Goal: Task Accomplishment & Management: Manage account settings

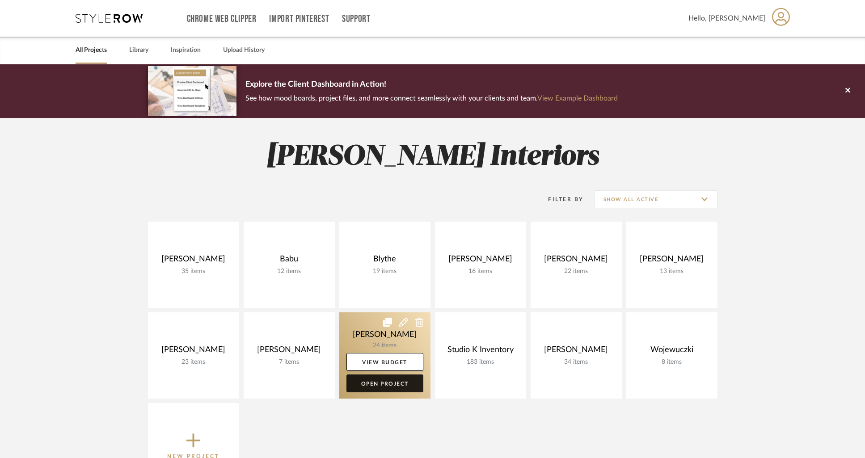
click at [385, 383] on link "Open Project" at bounding box center [384, 383] width 77 height 18
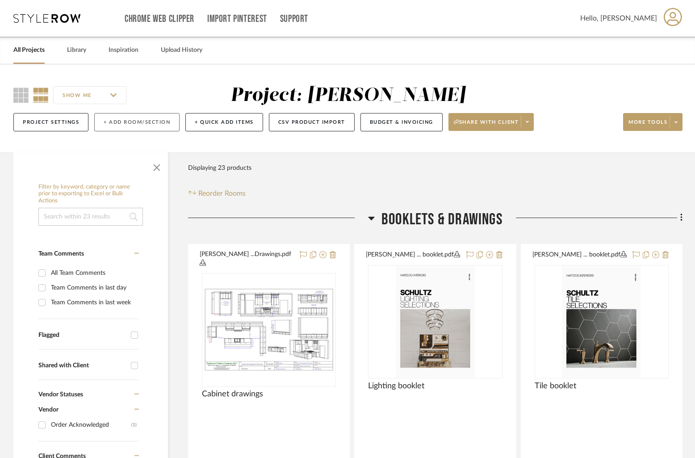
click at [114, 121] on button "+ Add Room/Section" at bounding box center [136, 122] width 85 height 18
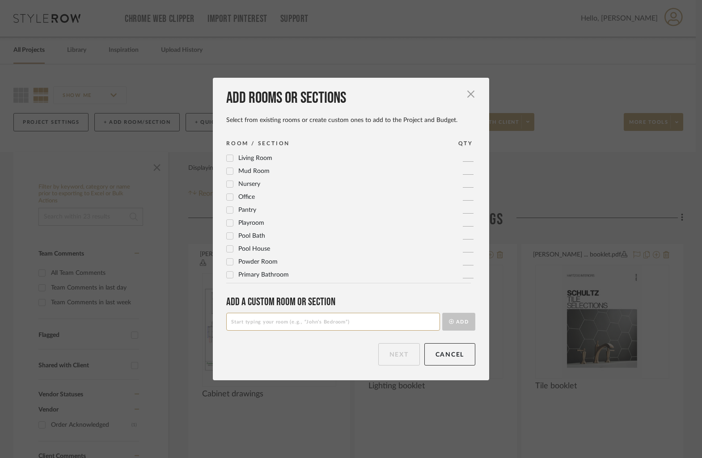
scroll to position [298, 0]
click at [269, 319] on input at bounding box center [333, 322] width 214 height 18
type input "Upper Level Guest Bath"
click at [450, 324] on button "Add" at bounding box center [458, 322] width 33 height 18
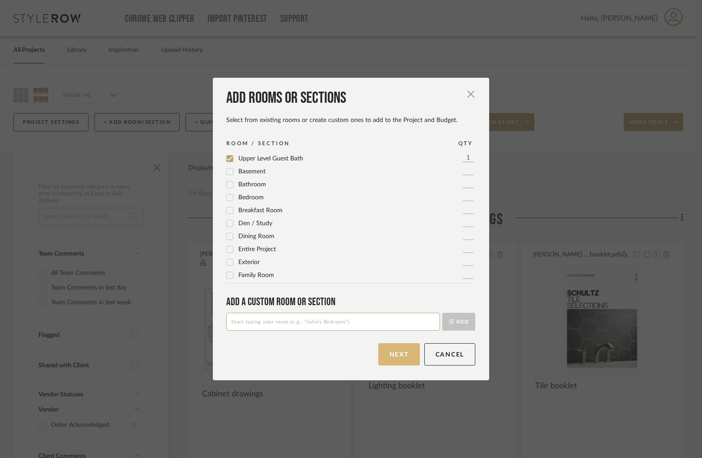
click at [397, 355] on button "Next" at bounding box center [399, 354] width 42 height 22
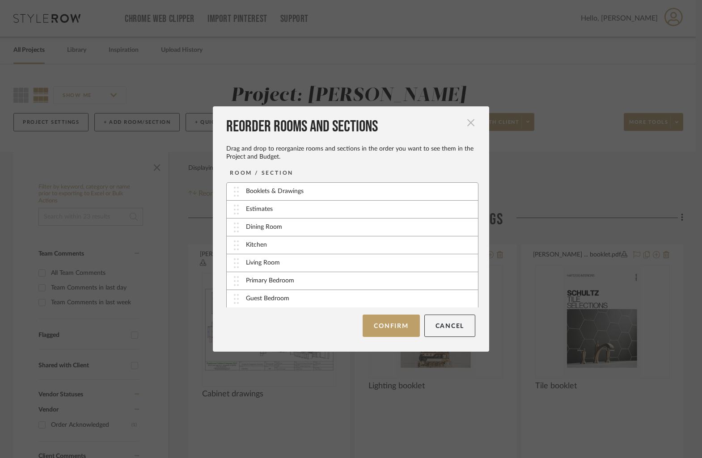
click at [467, 123] on span "button" at bounding box center [471, 123] width 18 height 18
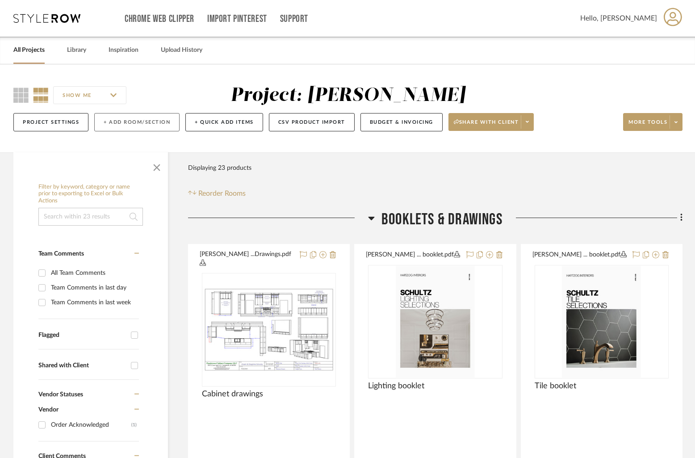
click at [140, 122] on button "+ Add Room/Section" at bounding box center [136, 122] width 85 height 18
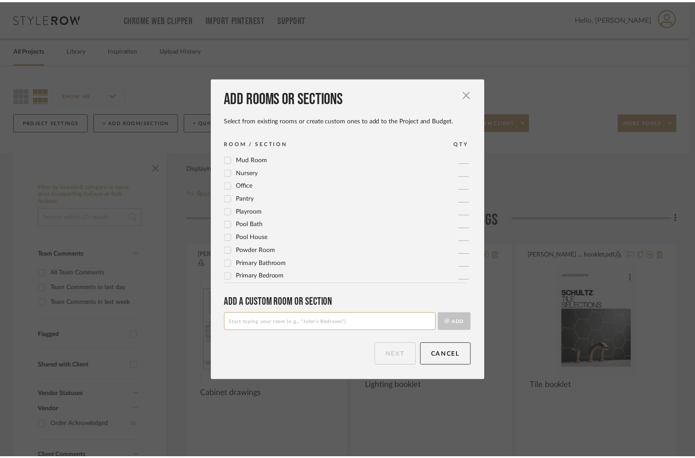
scroll to position [298, 0]
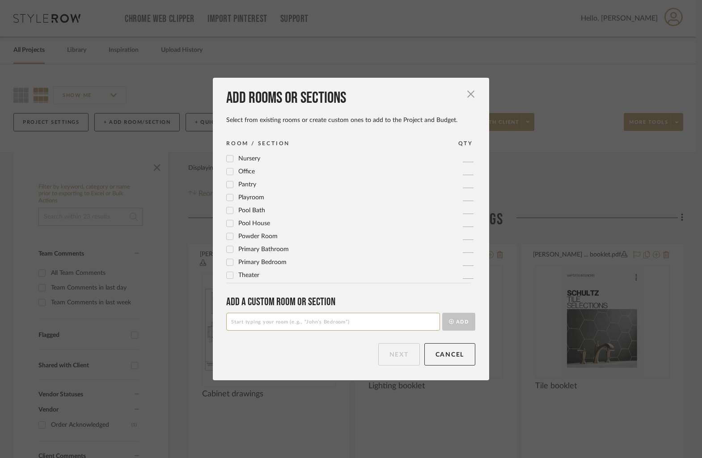
click at [229, 249] on icon at bounding box center [230, 249] width 6 height 6
click at [392, 351] on button "Next" at bounding box center [399, 354] width 42 height 22
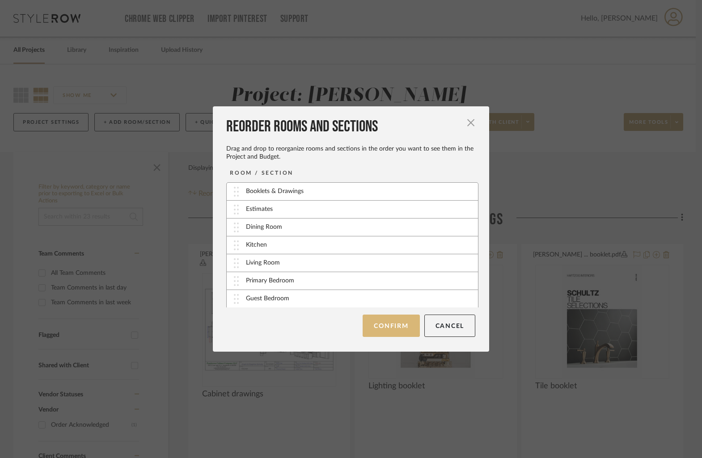
click at [389, 328] on button "Confirm" at bounding box center [390, 326] width 57 height 22
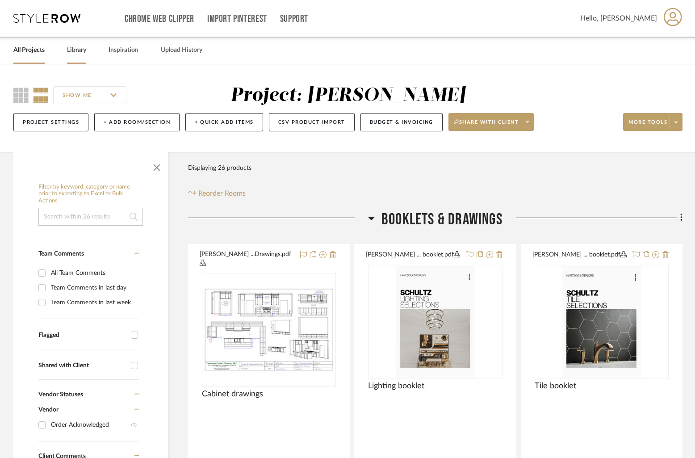
click at [71, 50] on link "Library" at bounding box center [76, 50] width 19 height 12
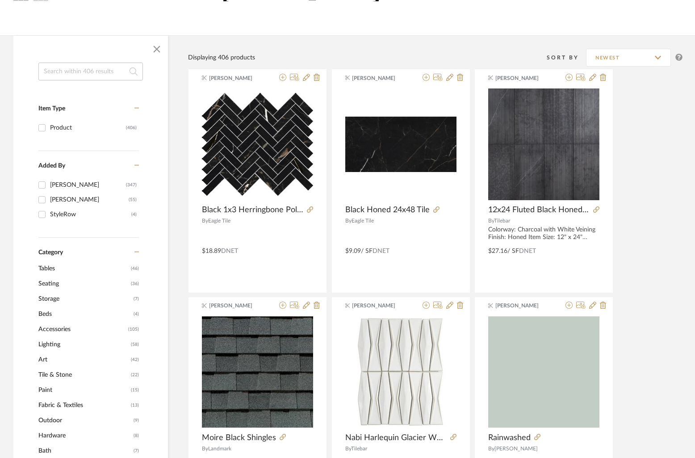
scroll to position [112, 0]
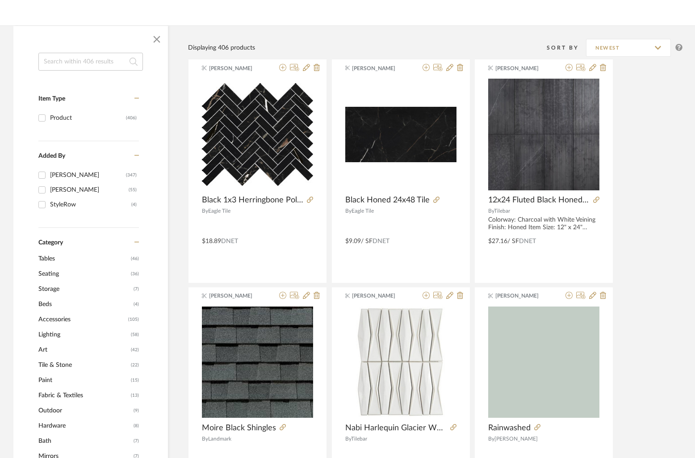
click at [49, 255] on span "Tables" at bounding box center [83, 258] width 90 height 15
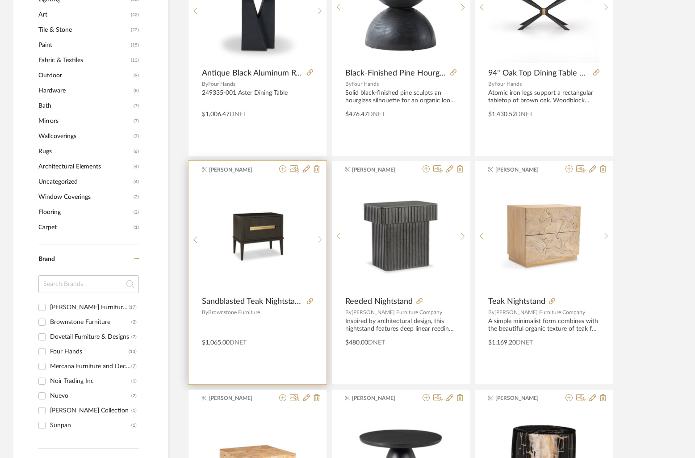
scroll to position [513, 0]
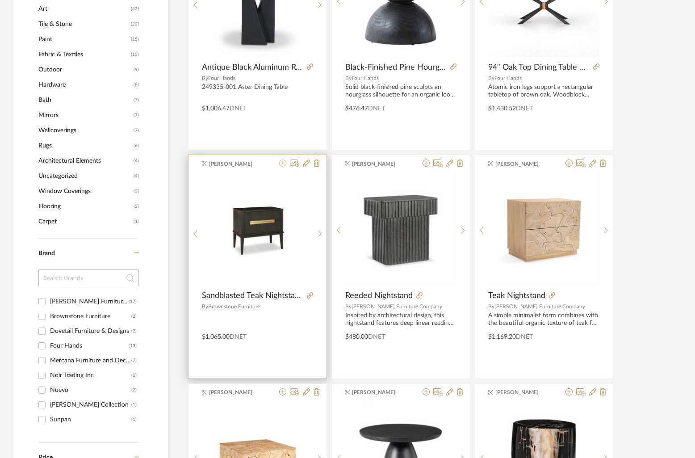
click at [282, 162] on icon at bounding box center [282, 163] width 7 height 7
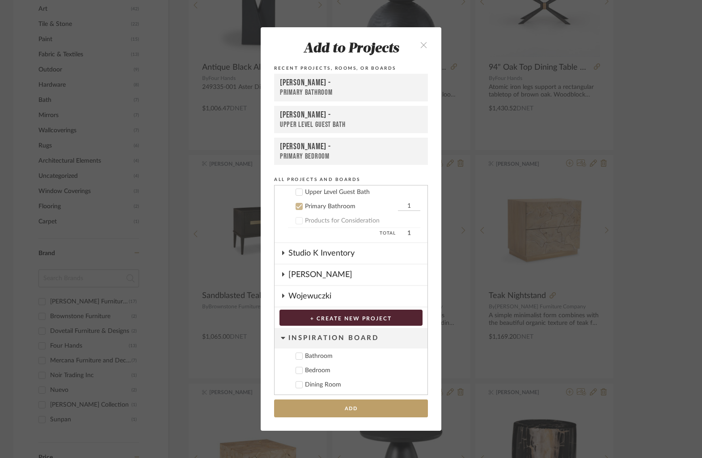
scroll to position [355, 0]
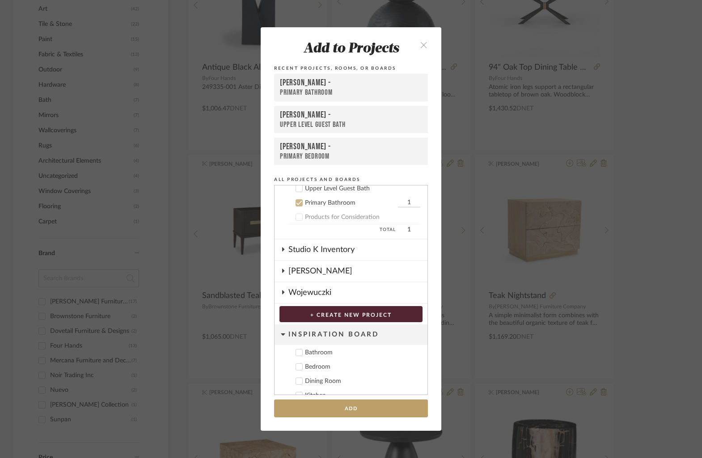
click at [297, 201] on icon at bounding box center [299, 203] width 6 height 6
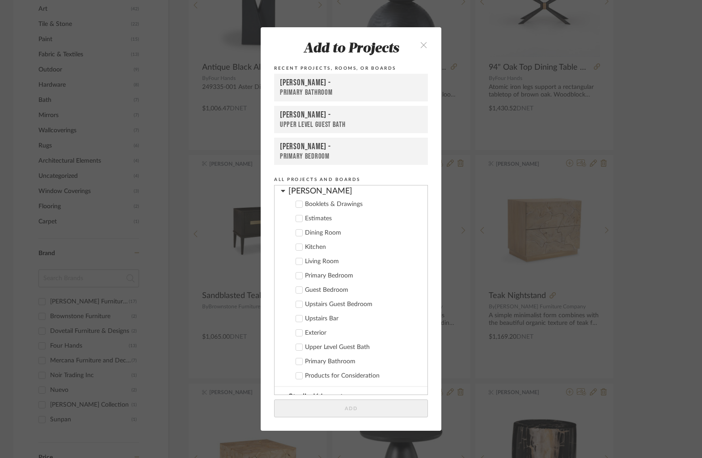
scroll to position [196, 0]
click at [299, 275] on div at bounding box center [298, 276] width 7 height 7
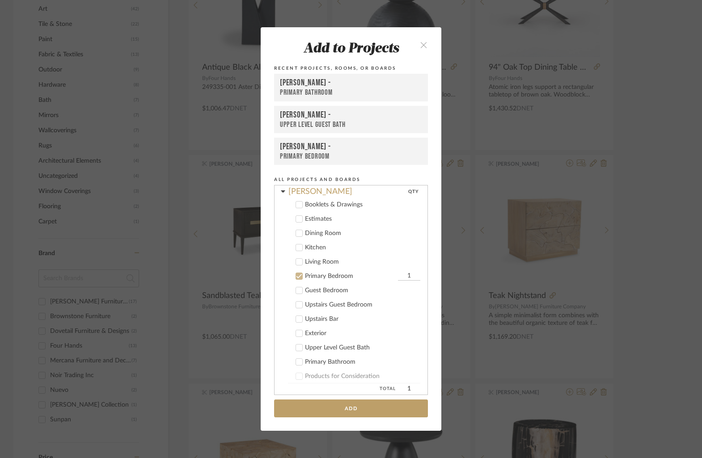
click at [398, 277] on input "1" at bounding box center [409, 276] width 22 height 9
drag, startPoint x: 404, startPoint y: 279, endPoint x: 398, endPoint y: 279, distance: 6.3
click at [398, 279] on input "1" at bounding box center [409, 276] width 22 height 9
type input "2"
click at [358, 408] on button "Add" at bounding box center [351, 408] width 154 height 18
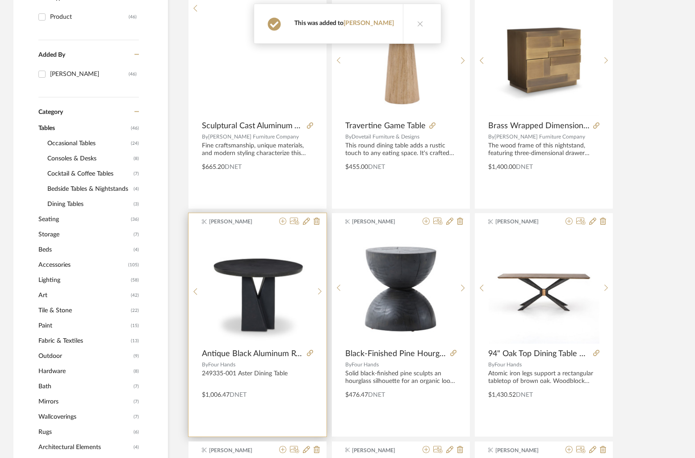
scroll to position [0, 0]
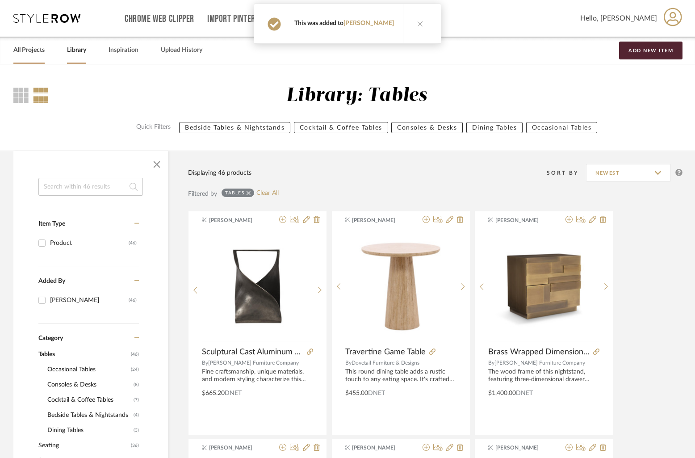
click at [34, 51] on link "All Projects" at bounding box center [28, 50] width 31 height 12
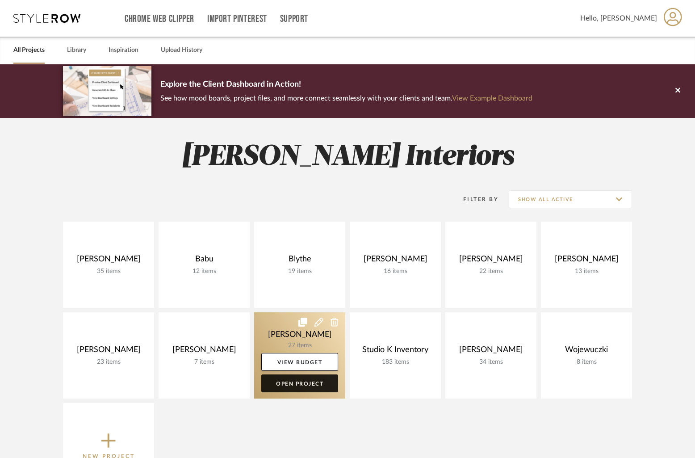
click at [311, 381] on link "Open Project" at bounding box center [299, 383] width 77 height 18
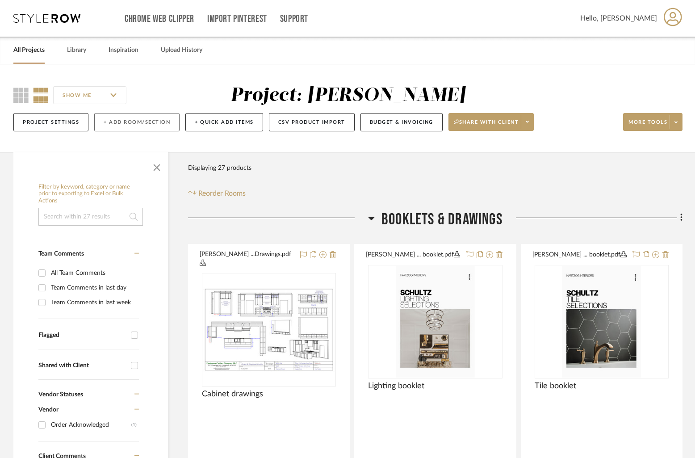
click at [139, 125] on button "+ Add Room/Section" at bounding box center [136, 122] width 85 height 18
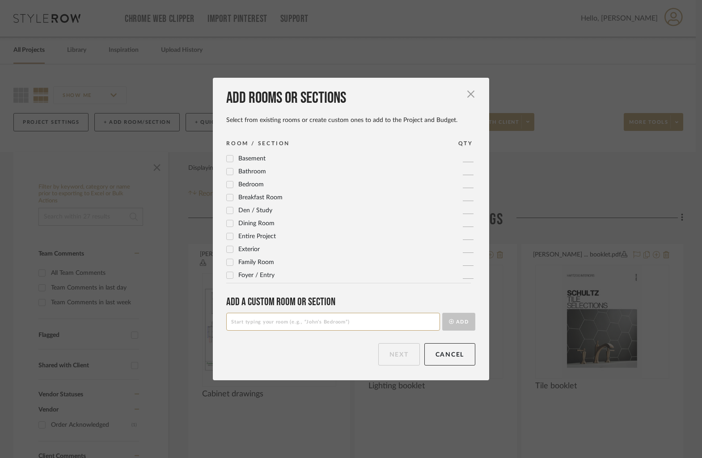
click at [269, 321] on input at bounding box center [333, 322] width 214 height 18
type input "Main Level Guest Bath"
click at [456, 316] on button "Add" at bounding box center [458, 322] width 33 height 18
click at [404, 361] on button "Next" at bounding box center [399, 354] width 42 height 22
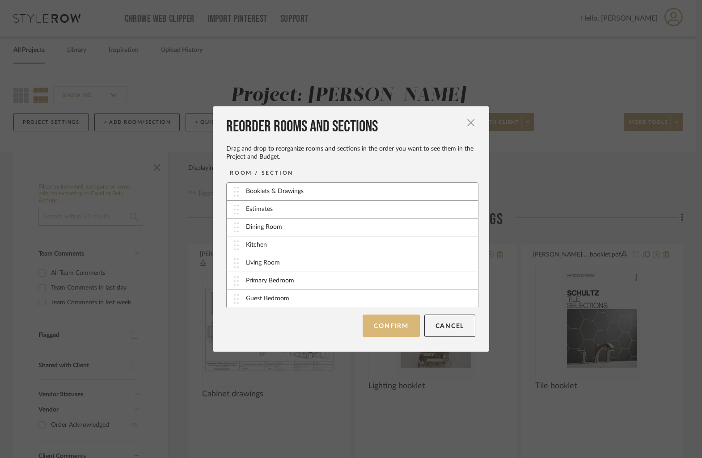
click at [384, 326] on button "Confirm" at bounding box center [390, 326] width 57 height 22
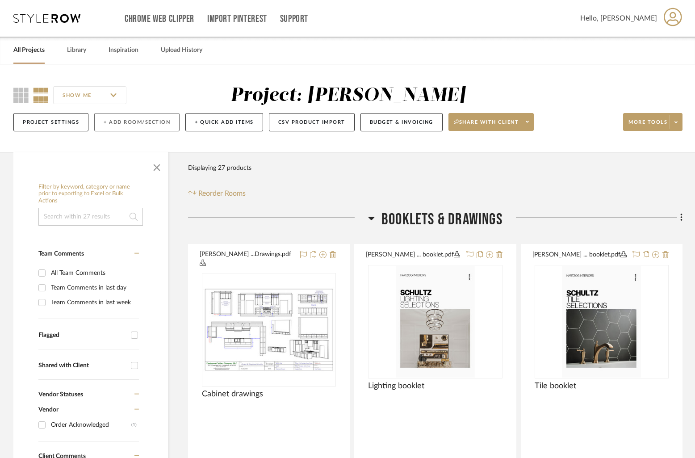
click at [135, 122] on button "+ Add Room/Section" at bounding box center [136, 122] width 85 height 18
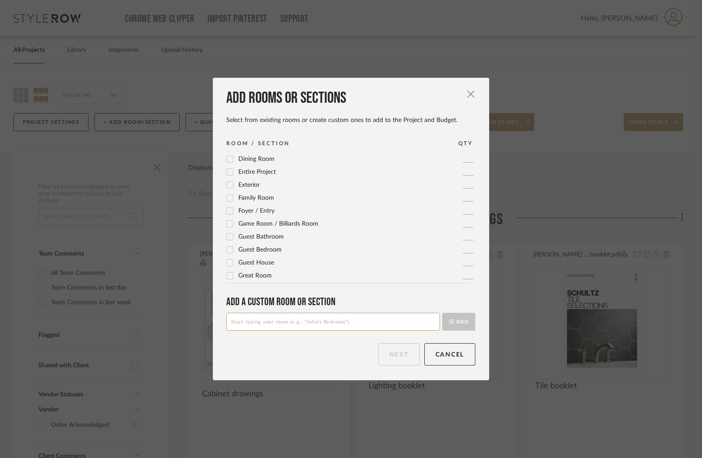
scroll to position [65, 0]
click at [258, 322] on input at bounding box center [333, 322] width 214 height 18
type input "Fireplace"
click at [462, 322] on button "Add" at bounding box center [458, 322] width 33 height 18
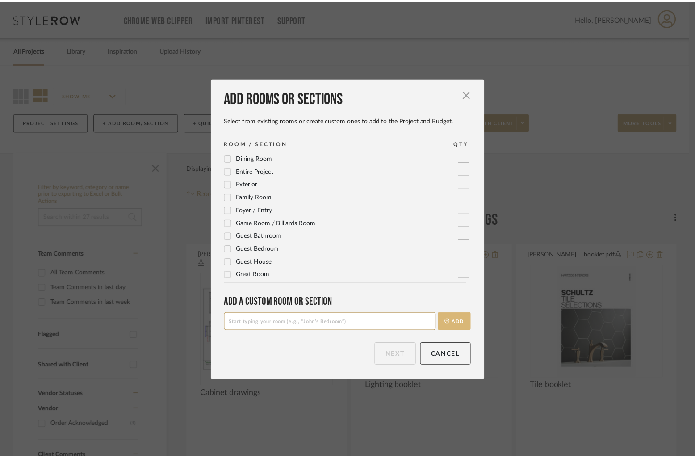
scroll to position [0, 0]
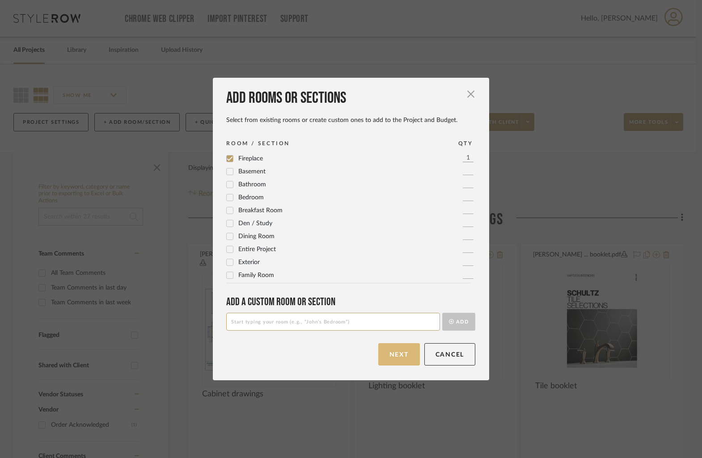
click at [398, 355] on button "Next" at bounding box center [399, 354] width 42 height 22
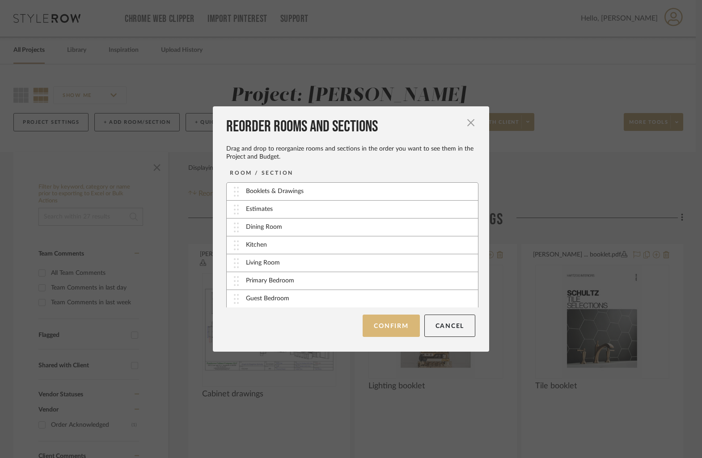
click at [395, 334] on button "Confirm" at bounding box center [390, 326] width 57 height 22
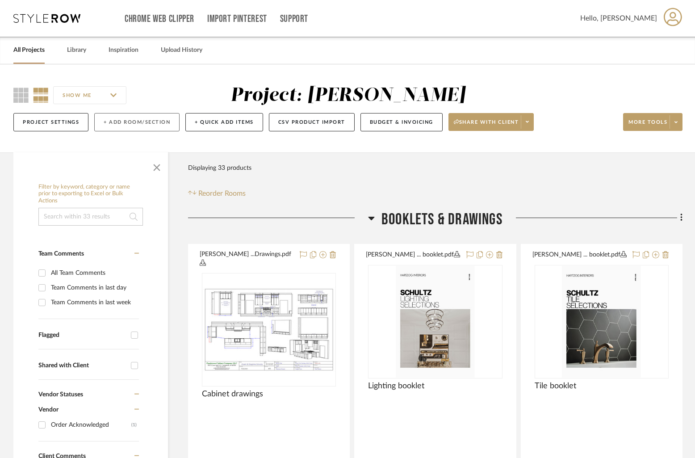
click at [131, 121] on button "+ Add Room/Section" at bounding box center [136, 122] width 85 height 18
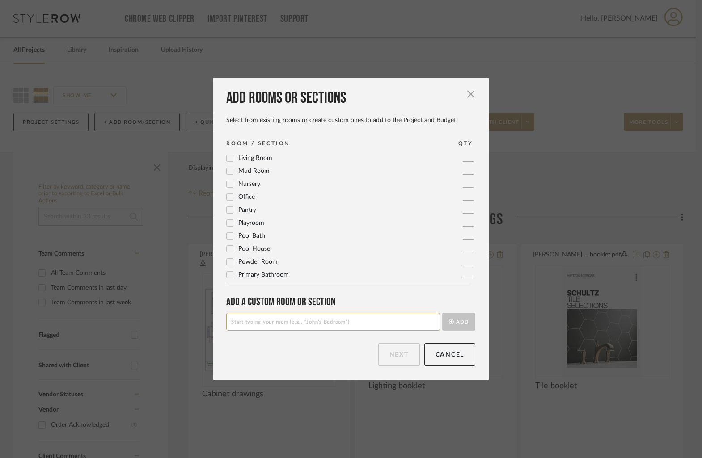
scroll to position [298, 0]
click at [276, 323] on input at bounding box center [333, 322] width 214 height 18
type input "Stairway"
click at [451, 317] on button "Add" at bounding box center [458, 322] width 33 height 18
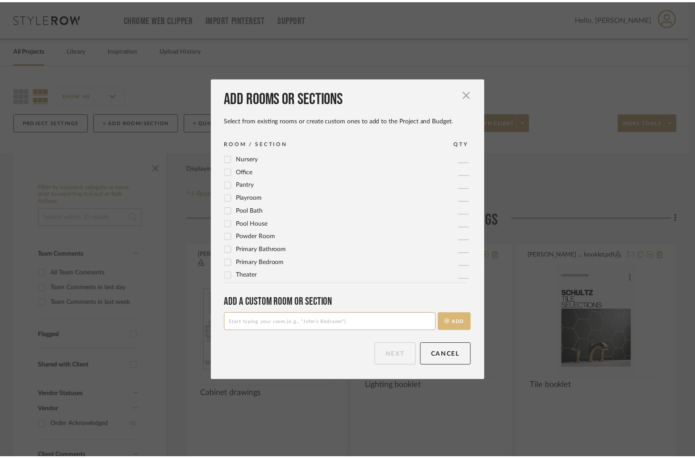
scroll to position [0, 0]
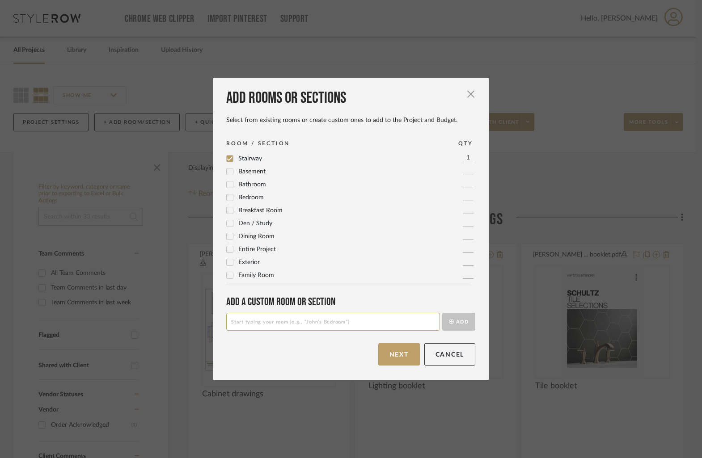
drag, startPoint x: 406, startPoint y: 351, endPoint x: 282, endPoint y: 325, distance: 125.9
click at [405, 351] on button "Next" at bounding box center [399, 354] width 42 height 22
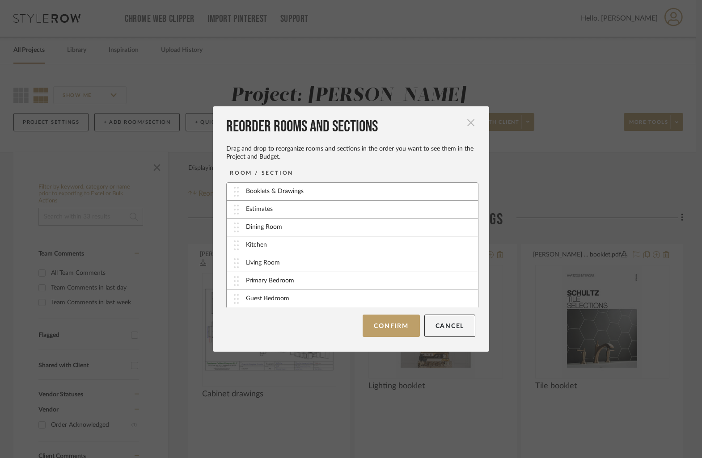
click at [469, 126] on span "button" at bounding box center [471, 123] width 18 height 18
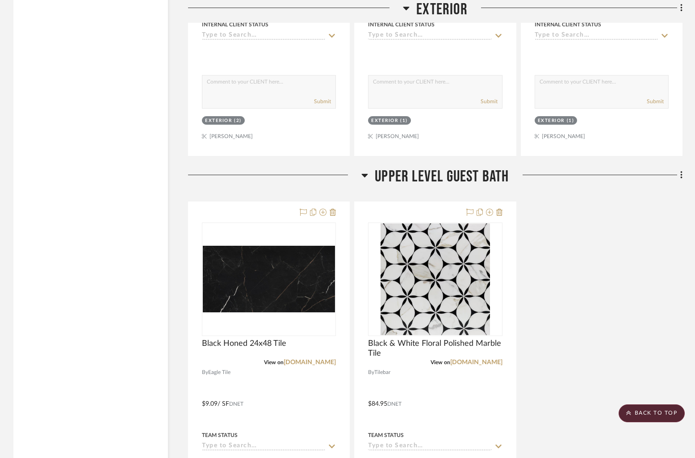
scroll to position [5220, 0]
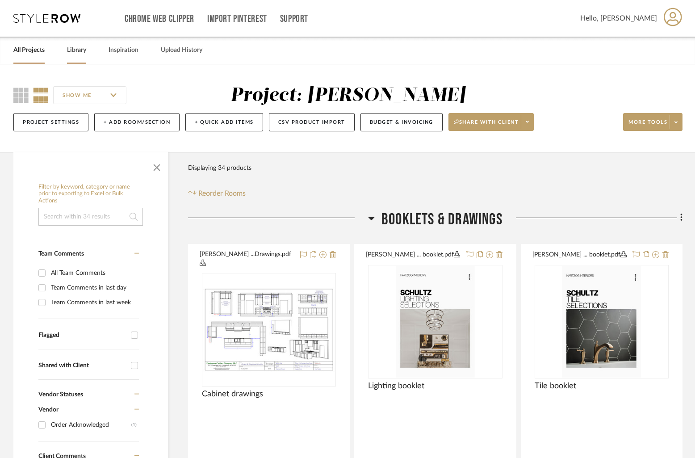
click at [78, 47] on link "Library" at bounding box center [76, 50] width 19 height 12
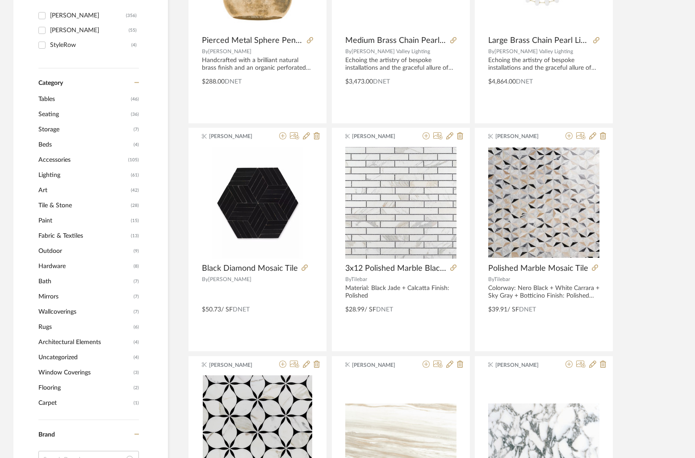
scroll to position [273, 0]
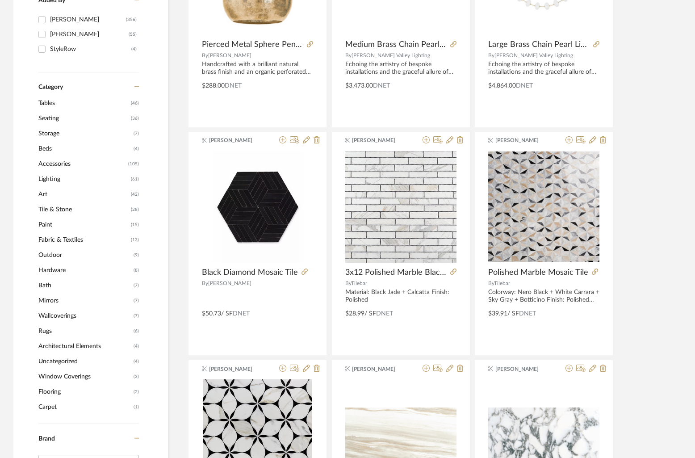
click at [54, 181] on span "Lighting" at bounding box center [83, 179] width 90 height 15
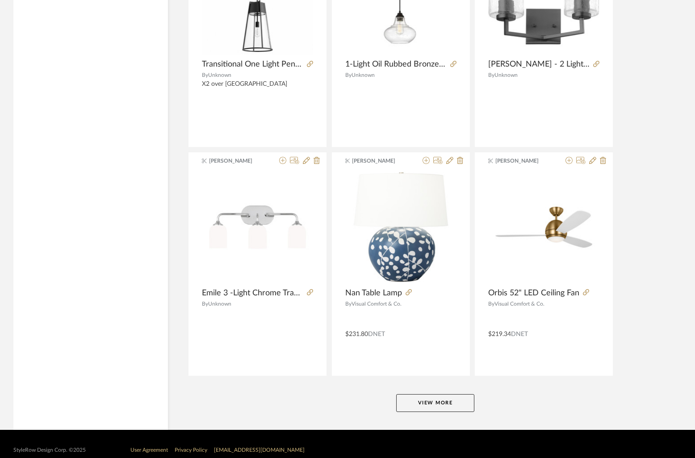
scroll to position [2585, 0]
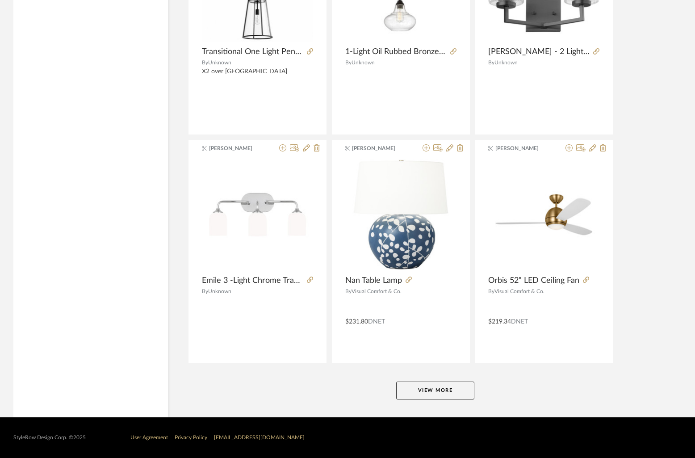
click at [433, 383] on button "View More" at bounding box center [435, 391] width 78 height 18
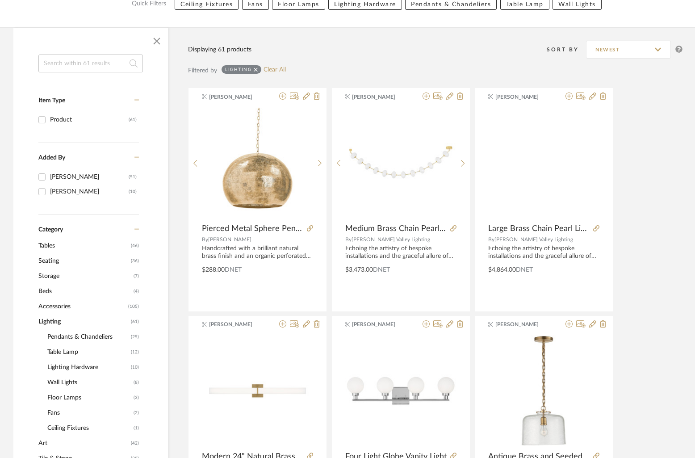
scroll to position [0, 0]
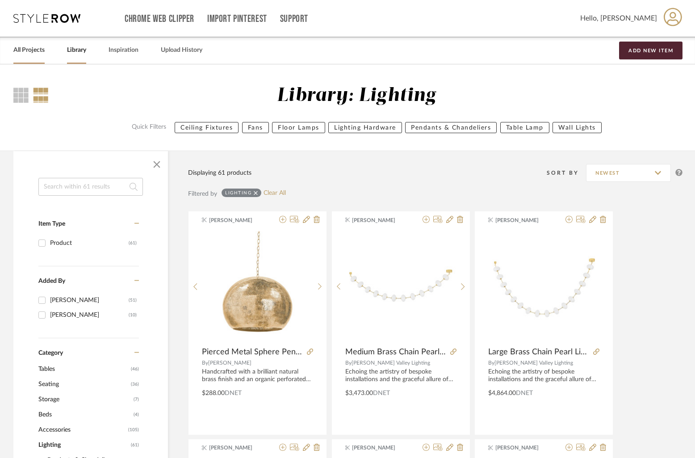
click at [29, 51] on link "All Projects" at bounding box center [28, 50] width 31 height 12
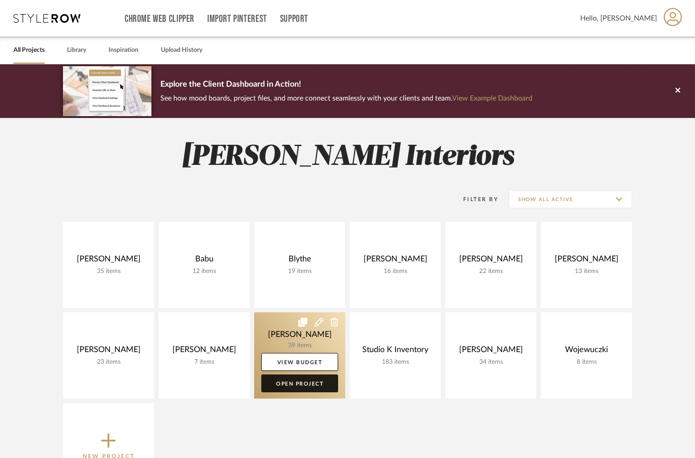
click at [298, 384] on link "Open Project" at bounding box center [299, 383] width 77 height 18
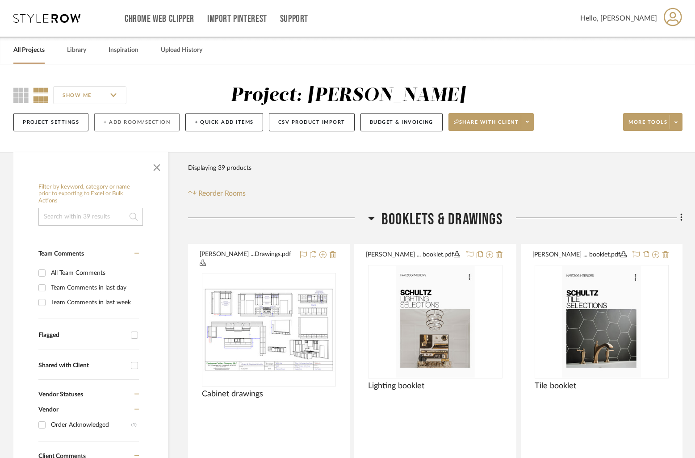
click at [126, 122] on button "+ Add Room/Section" at bounding box center [136, 122] width 85 height 18
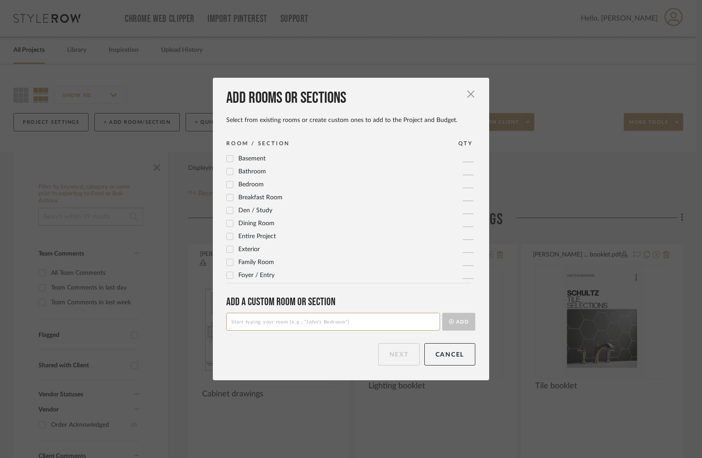
click at [282, 326] on input at bounding box center [333, 322] width 214 height 18
type input "Primary Closet"
click at [453, 317] on button "Add" at bounding box center [458, 322] width 33 height 18
drag, startPoint x: 402, startPoint y: 356, endPoint x: 380, endPoint y: 342, distance: 25.9
click at [402, 355] on button "Next" at bounding box center [399, 354] width 42 height 22
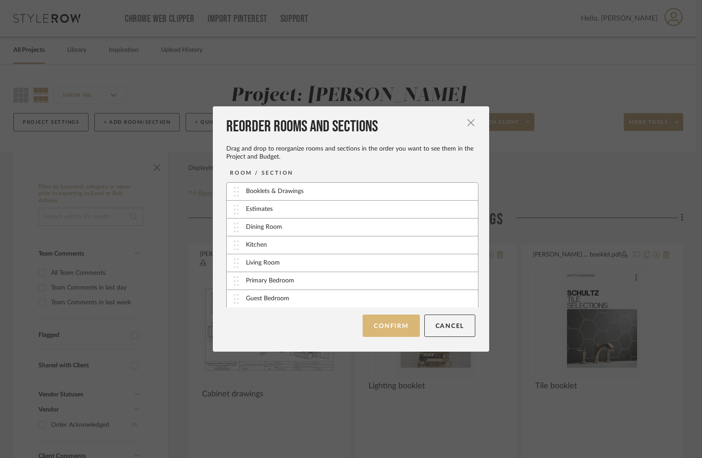
click at [395, 331] on button "Confirm" at bounding box center [390, 326] width 57 height 22
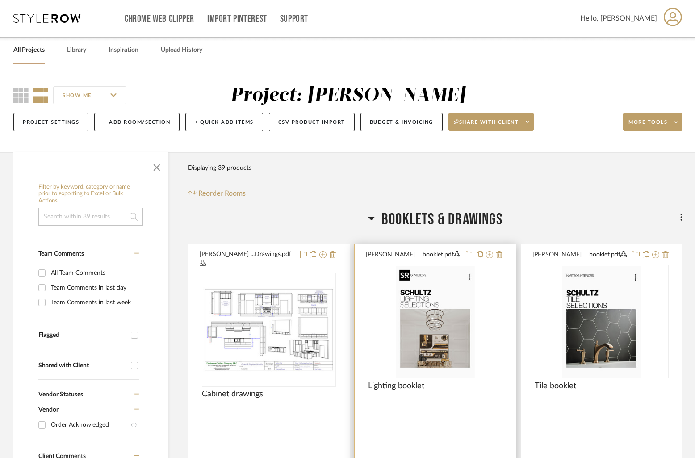
click at [428, 291] on img "0" at bounding box center [435, 322] width 79 height 112
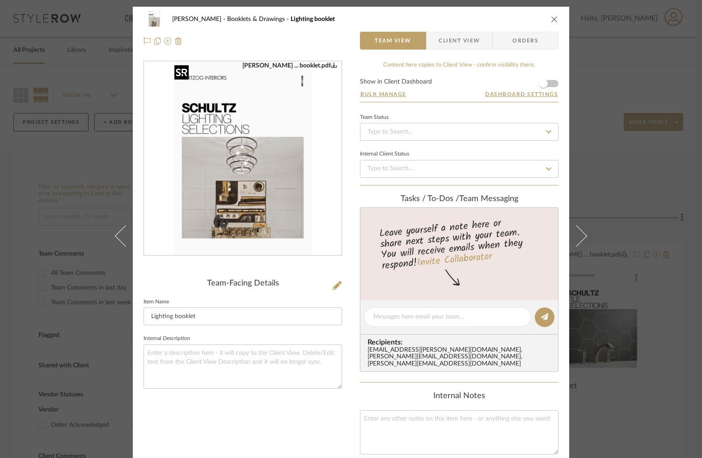
click at [250, 174] on img "0" at bounding box center [243, 159] width 138 height 194
click at [551, 16] on icon "close" at bounding box center [554, 19] width 7 height 7
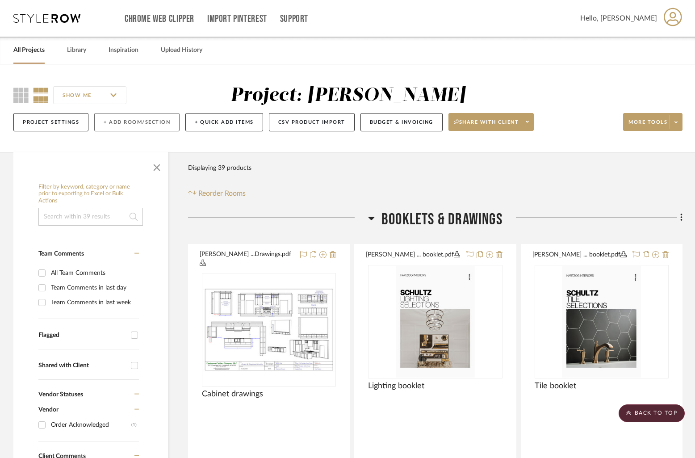
click at [130, 125] on button "+ Add Room/Section" at bounding box center [136, 122] width 85 height 18
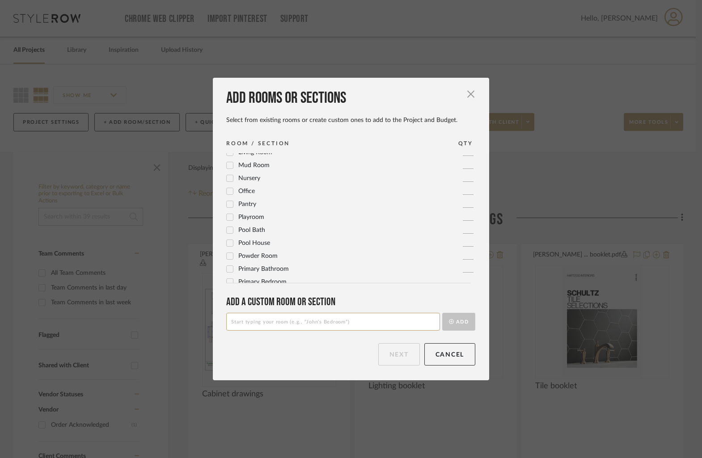
scroll to position [298, 0]
click at [285, 323] on input at bounding box center [333, 322] width 214 height 18
type input "Upstairs Hallway"
drag, startPoint x: 452, startPoint y: 318, endPoint x: 446, endPoint y: 319, distance: 6.3
click at [453, 318] on button "Add" at bounding box center [458, 322] width 33 height 18
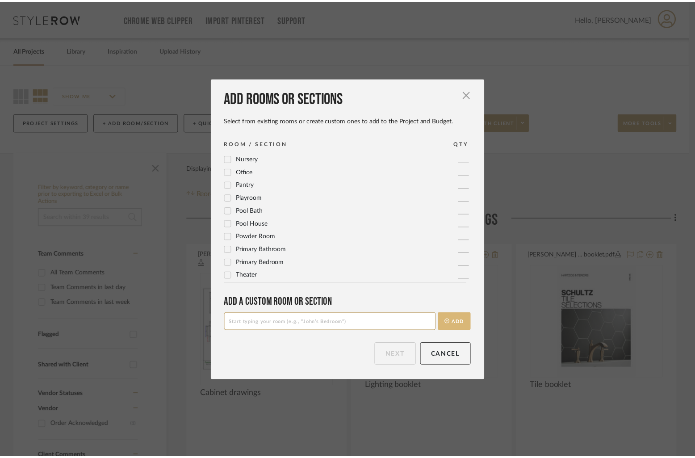
scroll to position [0, 0]
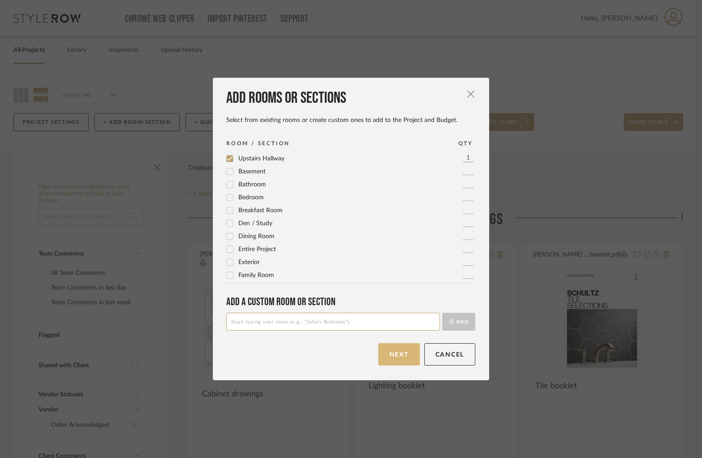
click at [393, 356] on button "Next" at bounding box center [399, 354] width 42 height 22
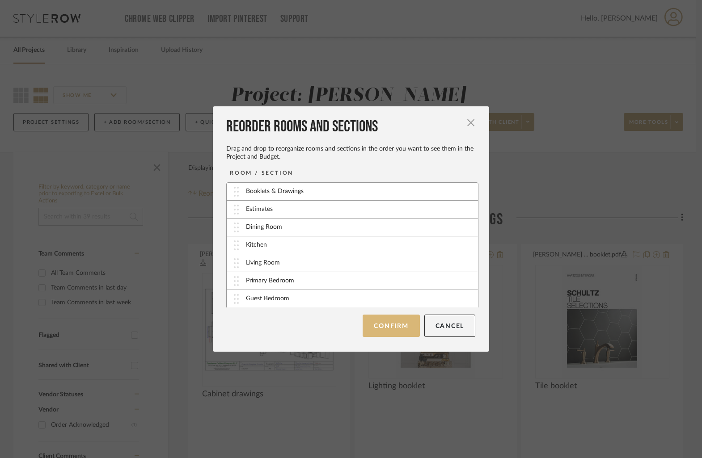
click at [395, 331] on button "Confirm" at bounding box center [390, 326] width 57 height 22
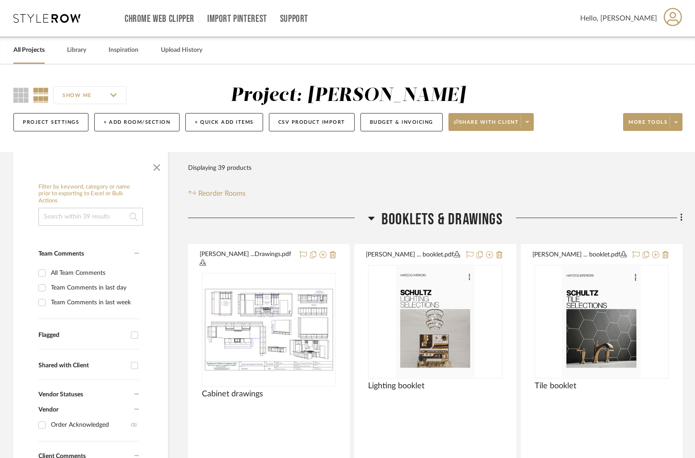
click at [41, 54] on link "All Projects" at bounding box center [28, 50] width 31 height 12
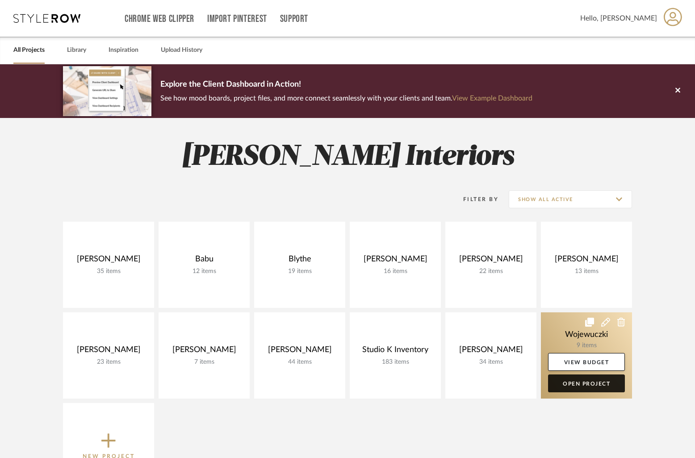
click at [576, 383] on link "Open Project" at bounding box center [586, 383] width 77 height 18
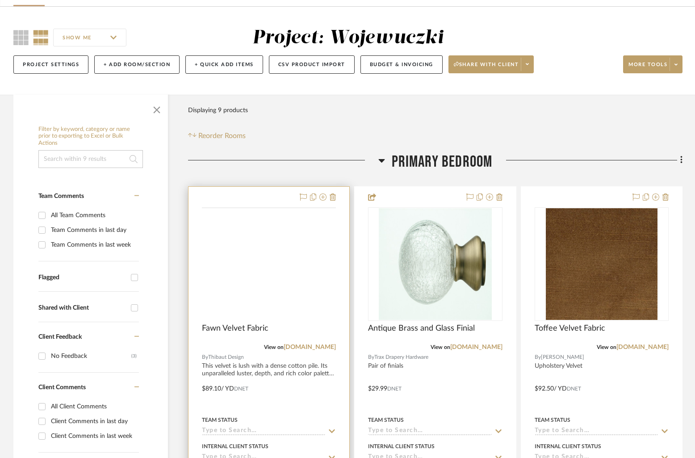
scroll to position [84, 0]
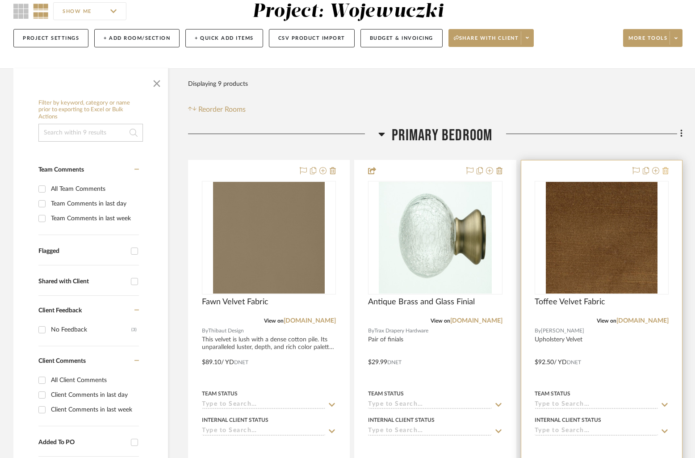
click at [667, 172] on icon at bounding box center [666, 170] width 6 height 7
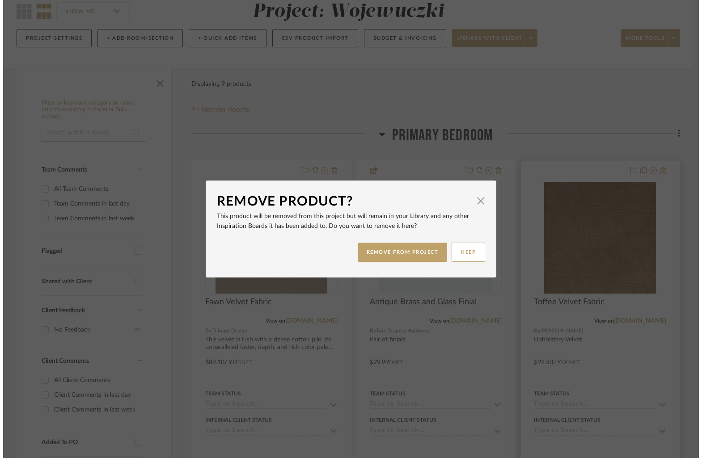
scroll to position [0, 0]
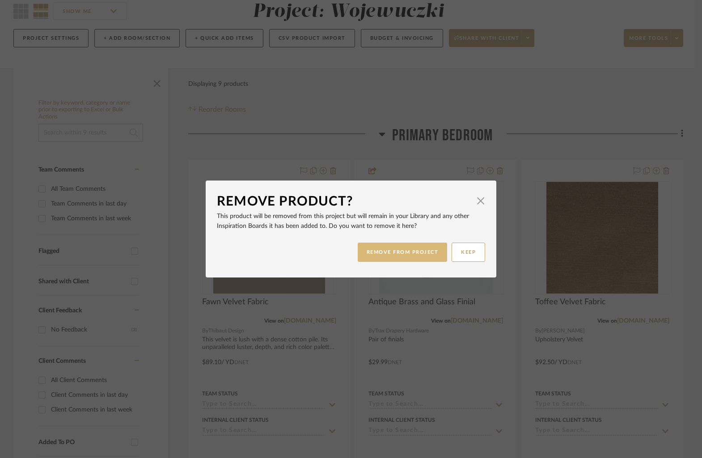
click at [412, 255] on button "REMOVE FROM PROJECT" at bounding box center [402, 252] width 90 height 19
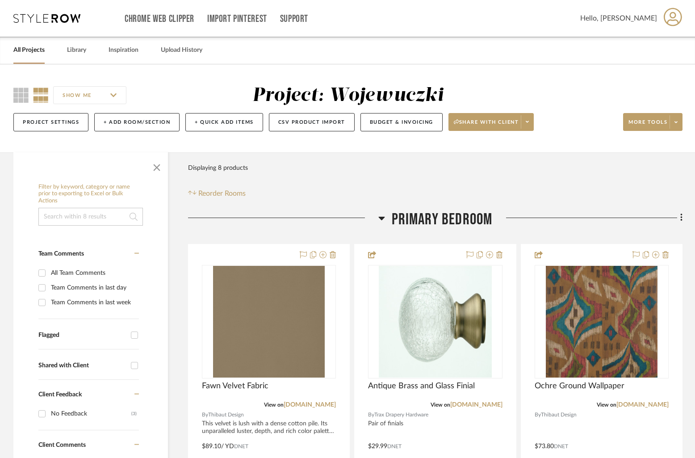
click at [27, 55] on link "All Projects" at bounding box center [28, 50] width 31 height 12
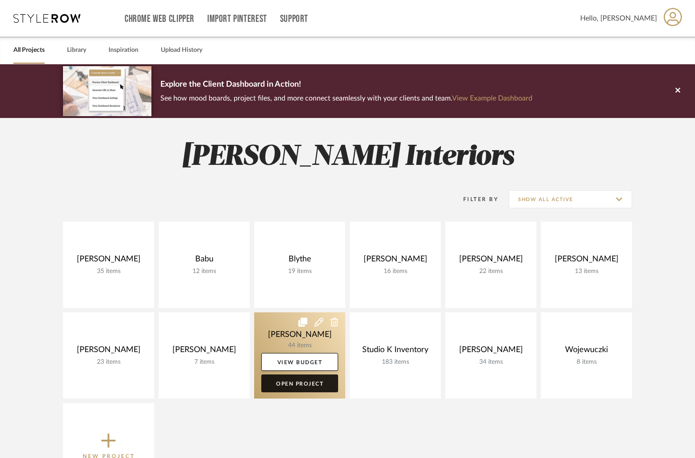
click at [302, 384] on link "Open Project" at bounding box center [299, 383] width 77 height 18
